Goal: Navigation & Orientation: Find specific page/section

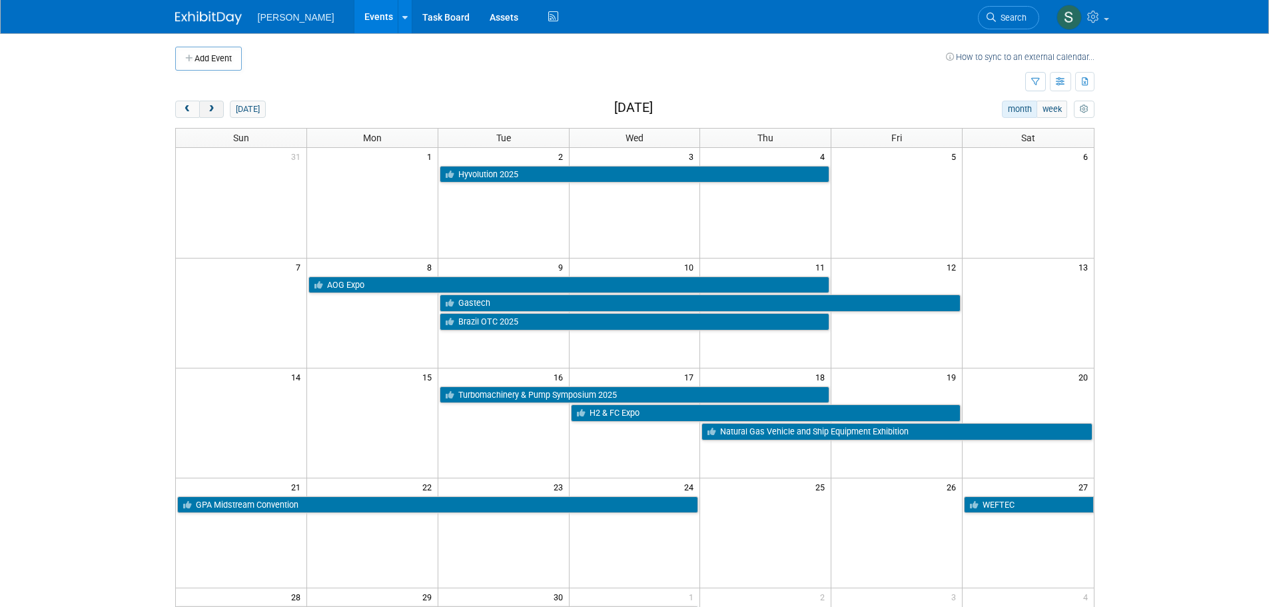
click at [214, 113] on span "next" at bounding box center [212, 109] width 10 height 9
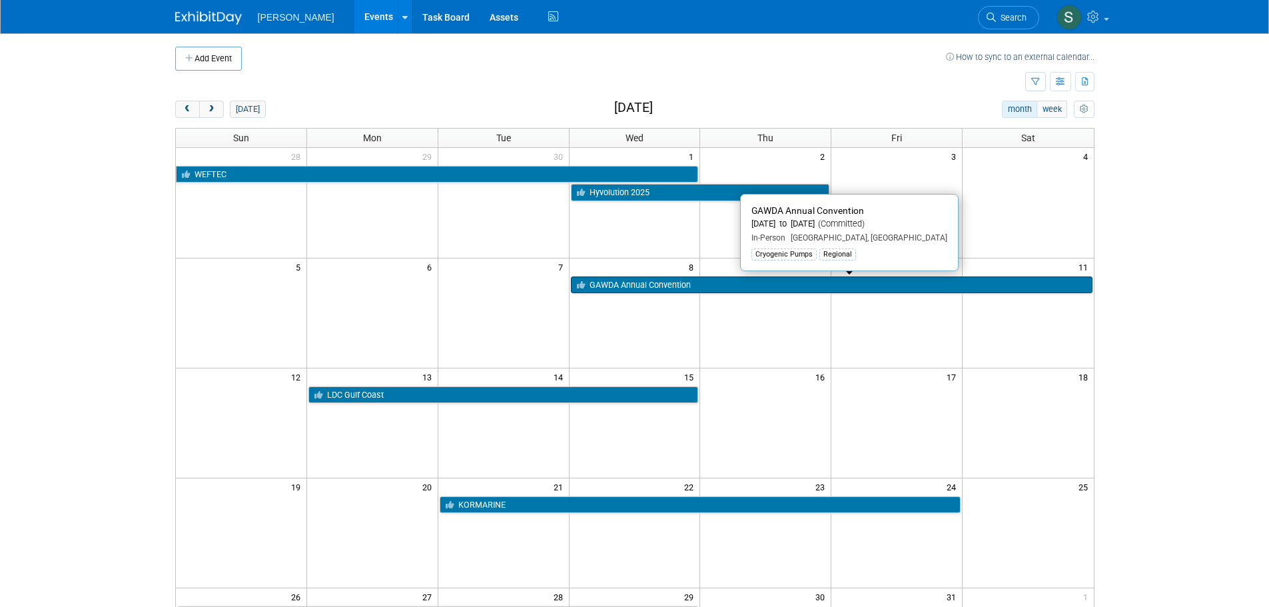
click at [632, 283] on link "GAWDA Annual Convention" at bounding box center [832, 285] width 522 height 17
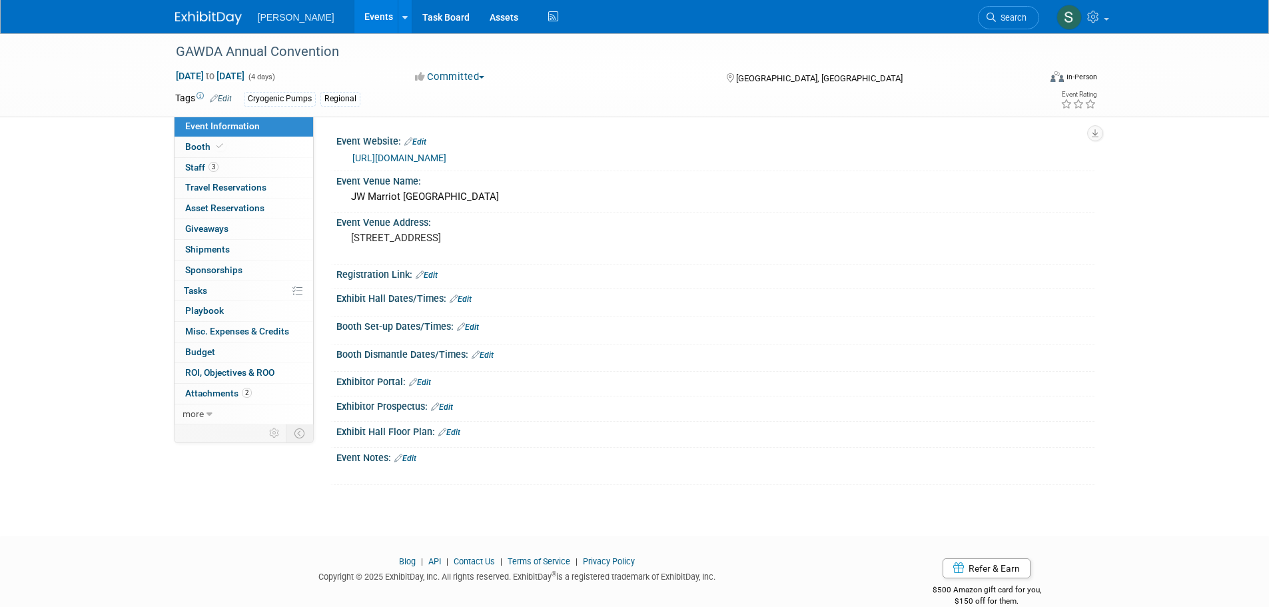
click at [406, 153] on link "https://web.cvent.com/event/4bc53819-38ad-4440-93fb-2acfcbc135cd/summary" at bounding box center [400, 158] width 94 height 11
